Goal: Information Seeking & Learning: Learn about a topic

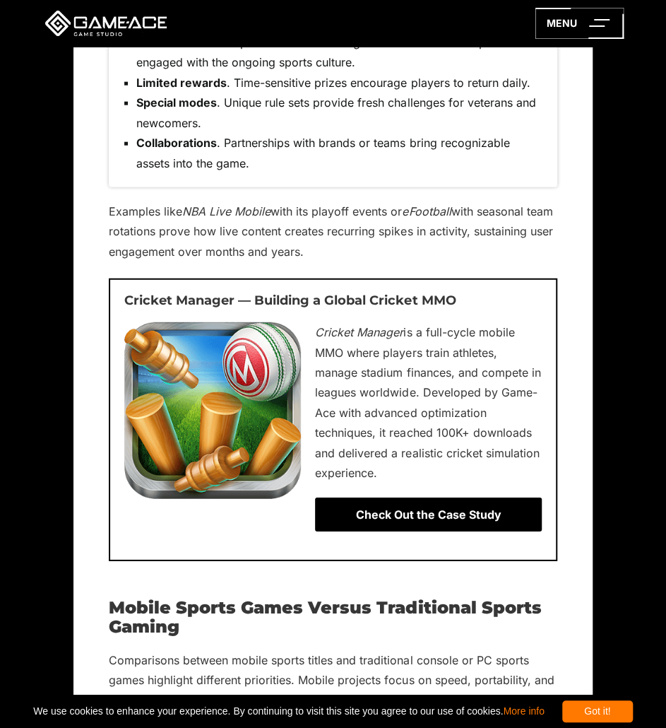
scroll to position [3273, 0]
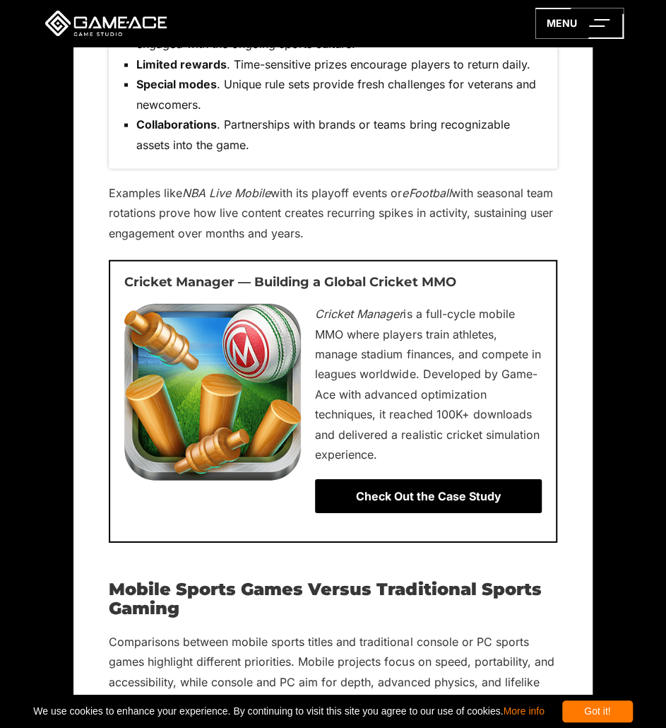
click at [416, 479] on div "Check Out the Case Study" at bounding box center [428, 496] width 226 height 34
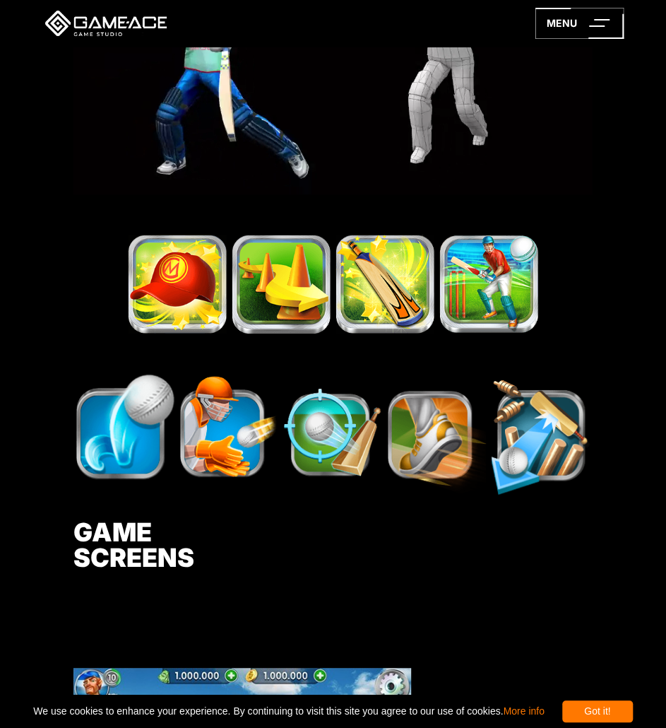
scroll to position [2191, 0]
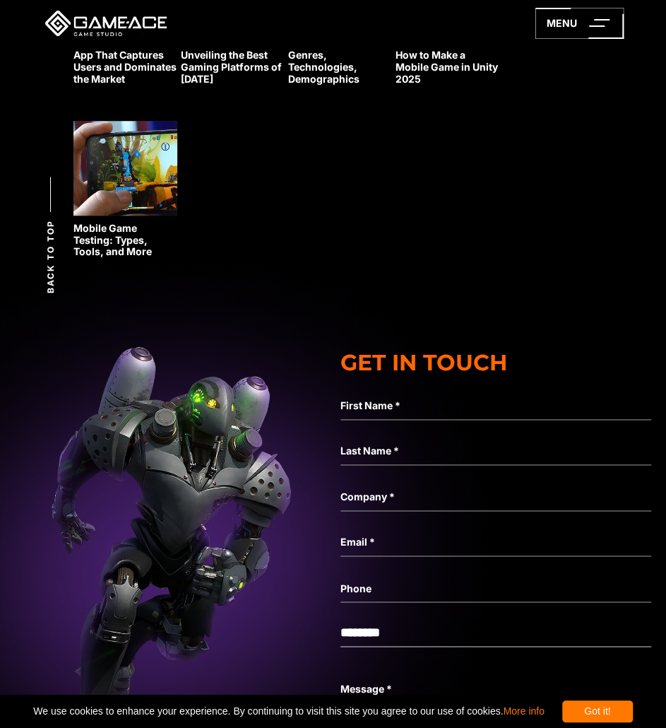
scroll to position [12405, 0]
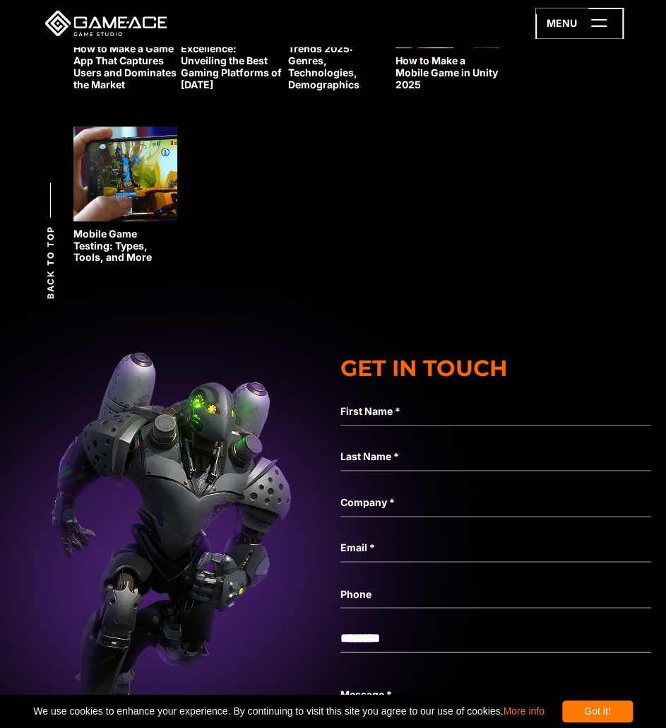
click at [577, 25] on icon at bounding box center [580, 23] width 88 height 31
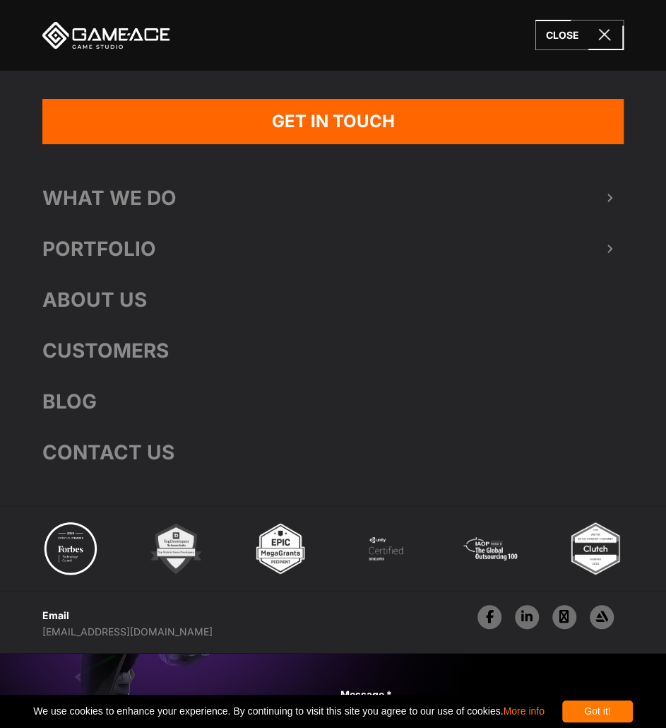
click at [112, 252] on link "Portfolio" at bounding box center [333, 248] width 582 height 51
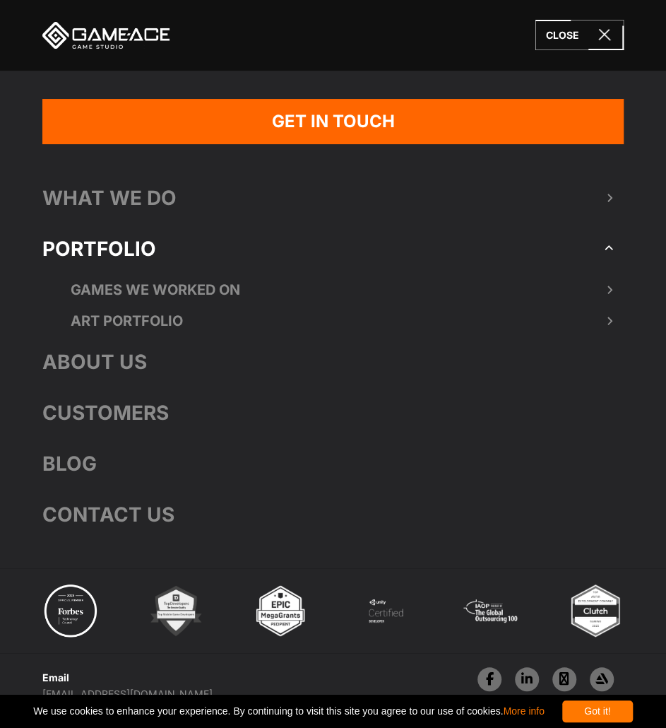
click at [143, 293] on link "Games we worked on" at bounding box center [333, 289] width 582 height 31
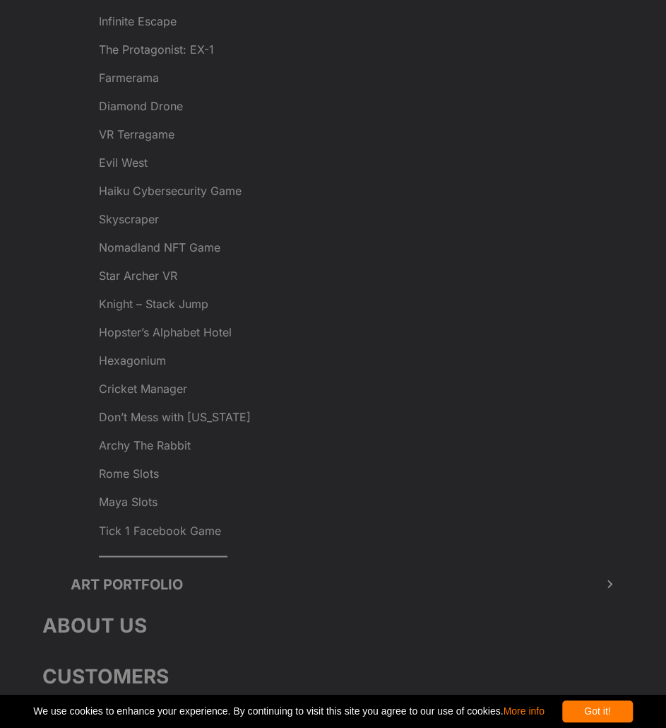
scroll to position [495, 0]
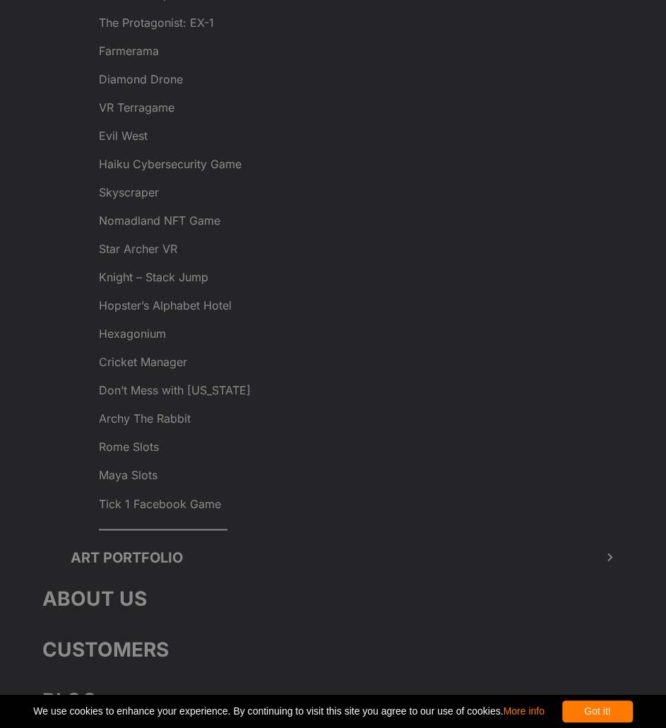
click at [167, 363] on link "Cricket Manager" at bounding box center [361, 362] width 525 height 28
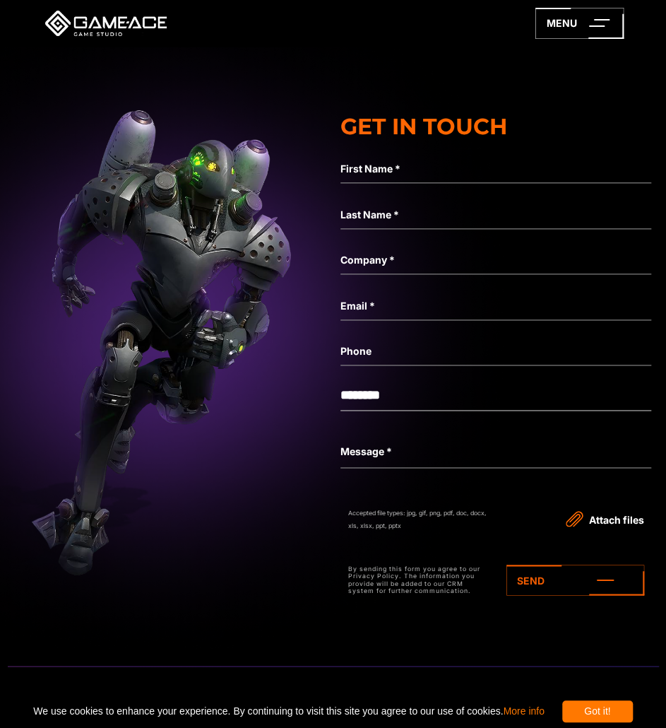
scroll to position [4523, 0]
